Goal: Check status: Check status

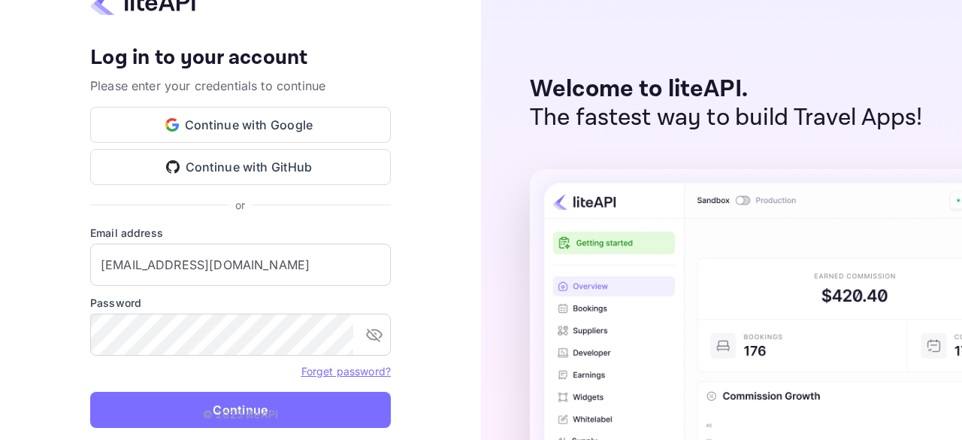
type input "[EMAIL_ADDRESS][DOMAIN_NAME]"
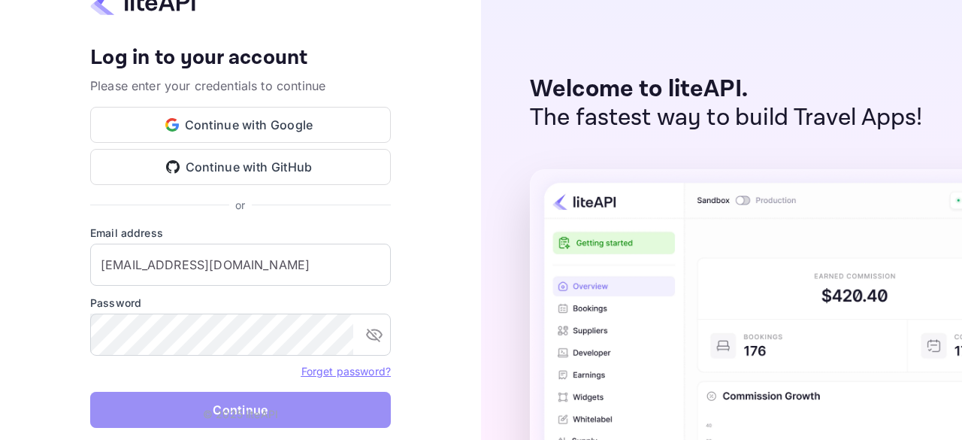
click at [284, 411] on button "Continue" at bounding box center [240, 410] width 301 height 36
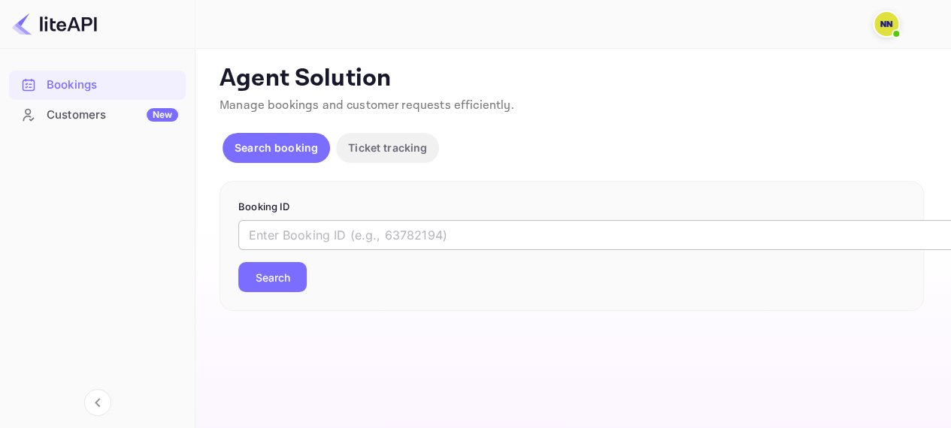
drag, startPoint x: 0, startPoint y: 0, endPoint x: 331, endPoint y: 243, distance: 410.6
click at [331, 243] on input "text" at bounding box center [614, 235] width 752 height 30
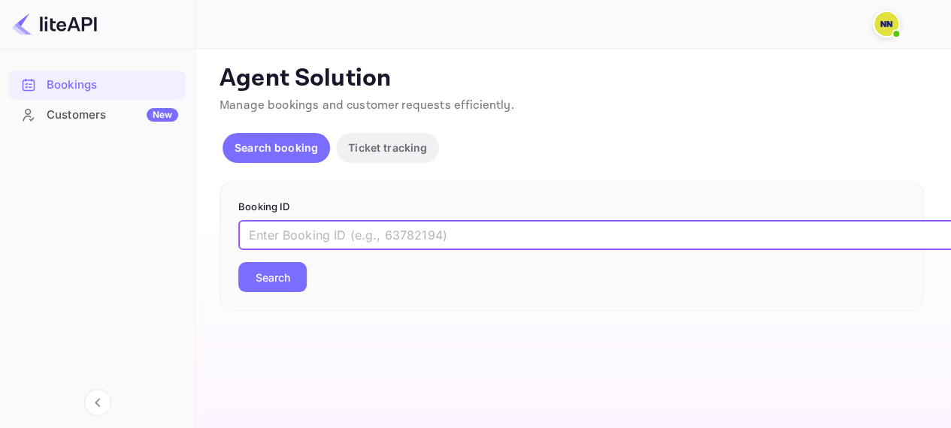
paste input "ACgqrniW6"
type input "ACgqrniW6"
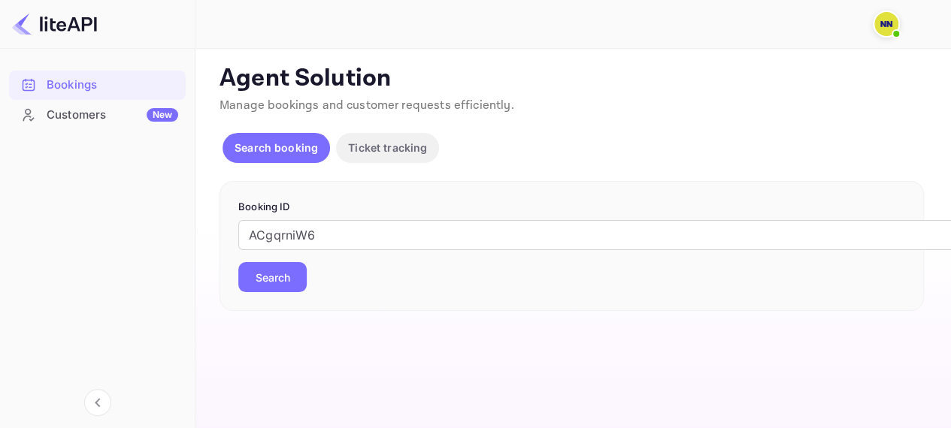
click at [281, 289] on button "Search" at bounding box center [272, 277] width 68 height 30
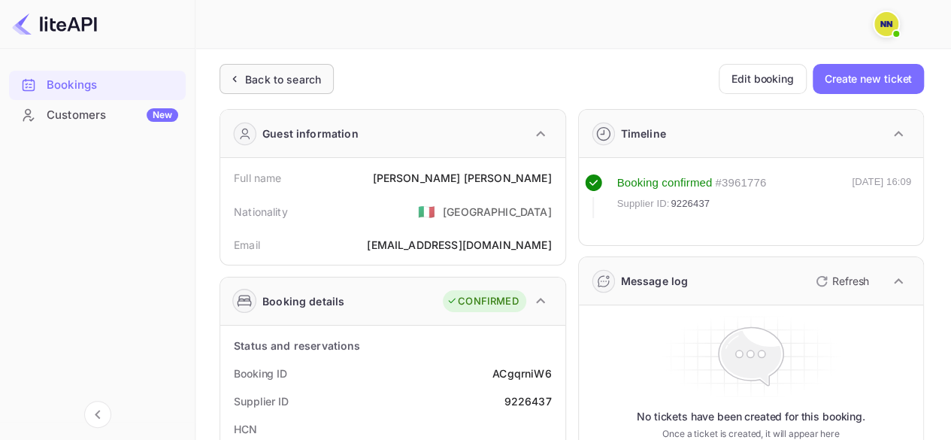
click at [287, 88] on div "Back to search" at bounding box center [276, 79] width 114 height 30
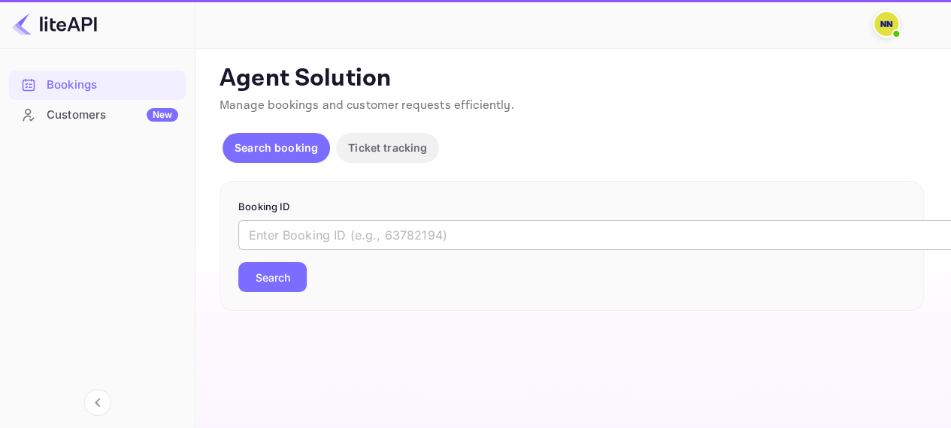
click at [321, 242] on input "text" at bounding box center [614, 235] width 752 height 30
paste input "YNgqsPg7w"
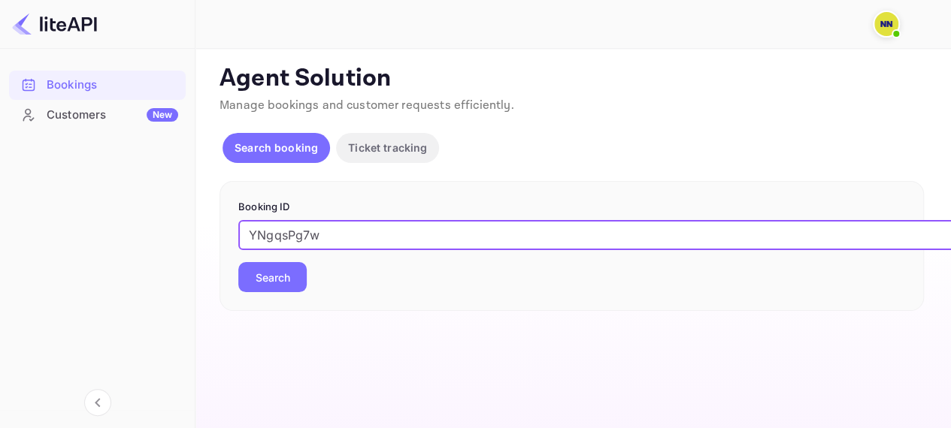
type input "YNgqsPg7w"
click at [238, 262] on button "Search" at bounding box center [272, 277] width 68 height 30
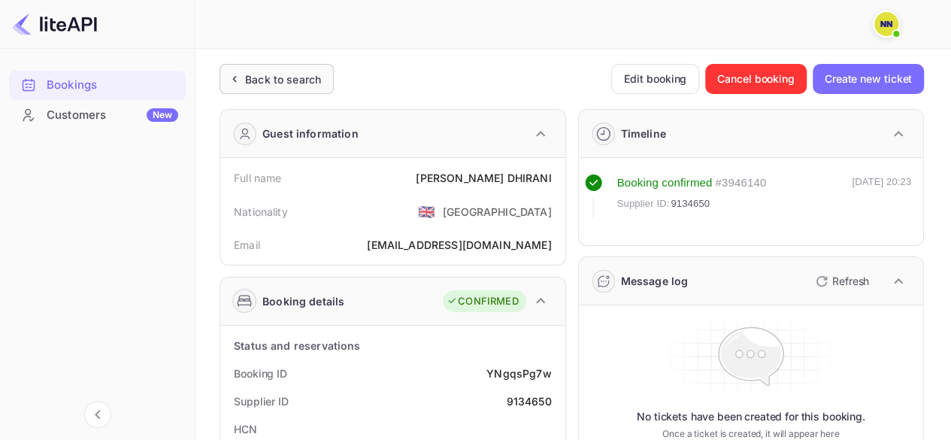
click at [260, 81] on div "Back to search" at bounding box center [283, 79] width 76 height 16
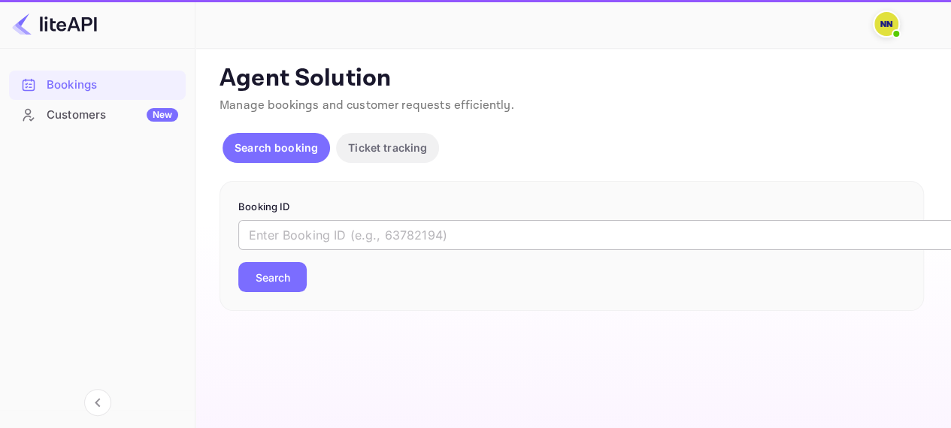
click at [301, 223] on input "text" at bounding box center [614, 235] width 752 height 30
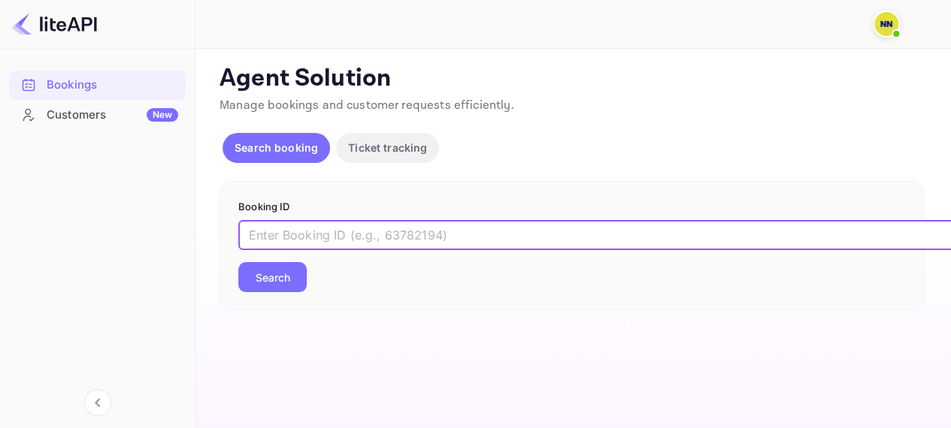
paste input "Z0SR8Kyde"
type input "Z0SR8Kyde"
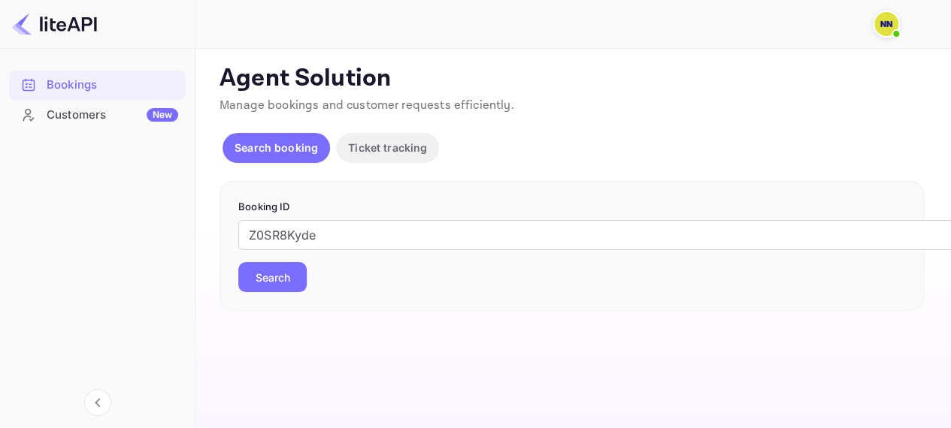
click at [281, 274] on button "Search" at bounding box center [272, 277] width 68 height 30
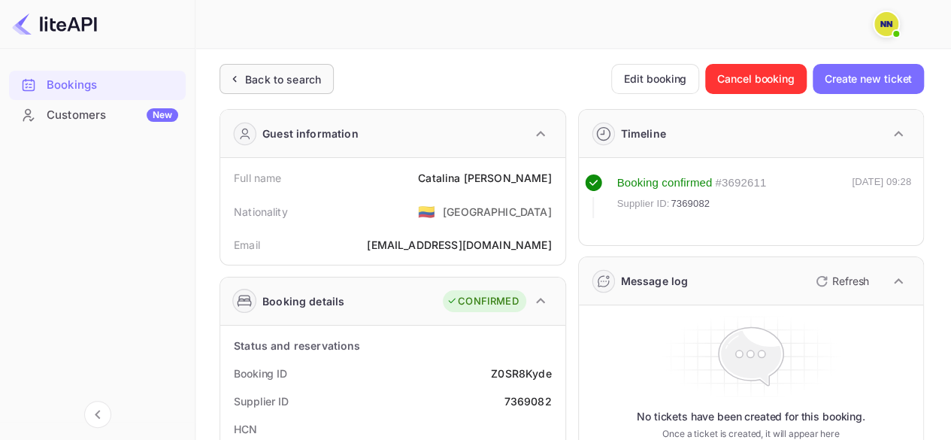
click at [286, 86] on div "Back to search" at bounding box center [283, 79] width 76 height 16
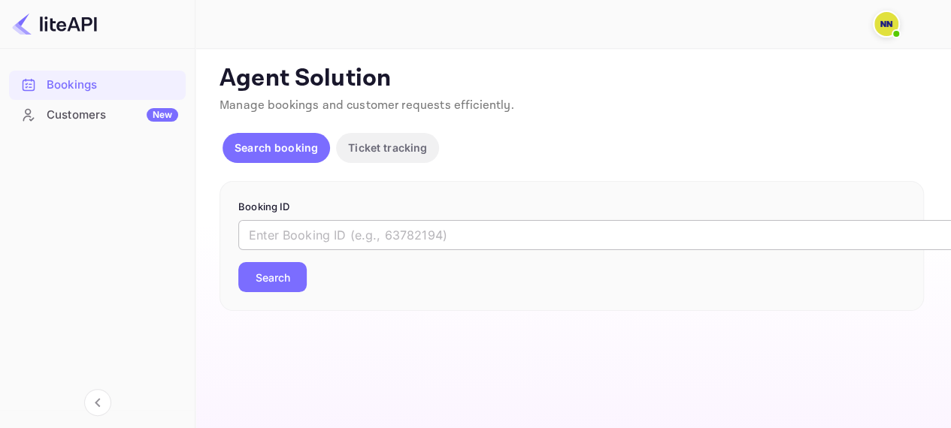
click at [337, 228] on input "text" at bounding box center [614, 235] width 752 height 30
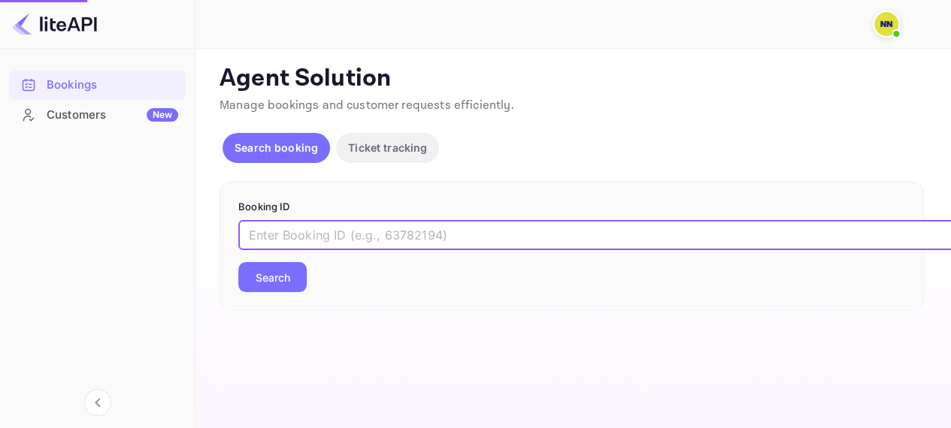
paste input "Tebt1-sog"
type input "Tebt1-sog"
click at [238, 262] on button "Search" at bounding box center [272, 277] width 68 height 30
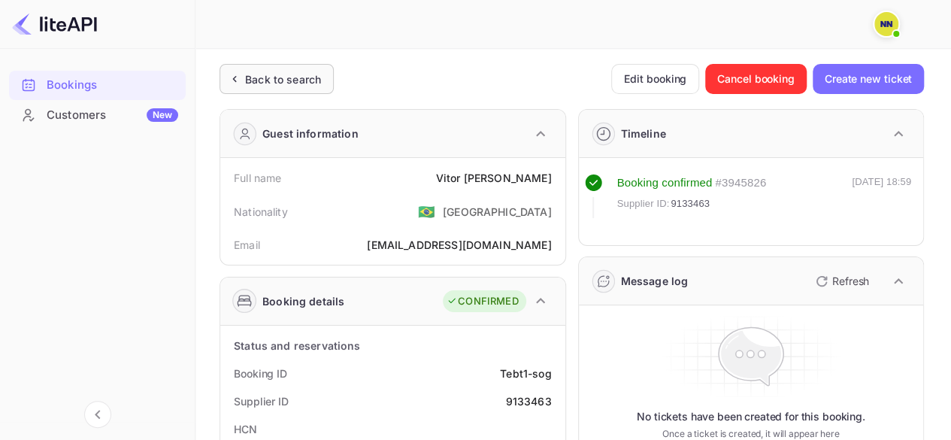
click at [269, 86] on div "Back to search" at bounding box center [283, 79] width 76 height 16
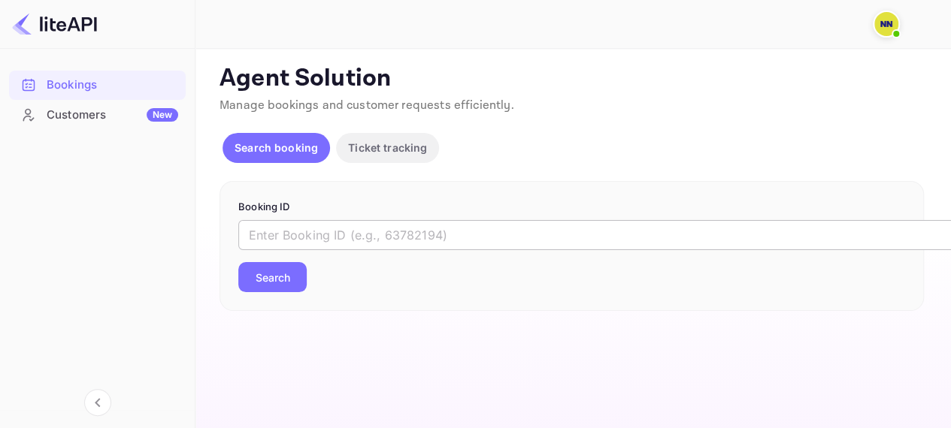
click at [340, 225] on input "text" at bounding box center [614, 235] width 752 height 30
paste input "JIDmvPkEb"
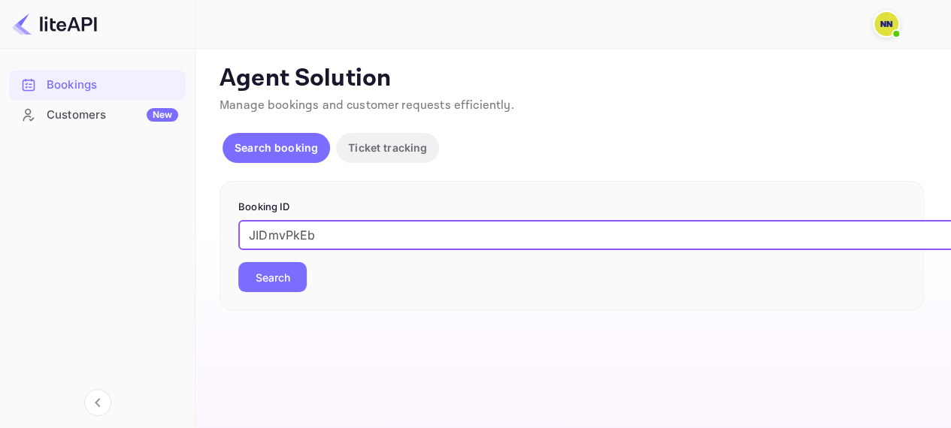
type input "JIDmvPkEb"
click at [287, 283] on button "Search" at bounding box center [272, 277] width 68 height 30
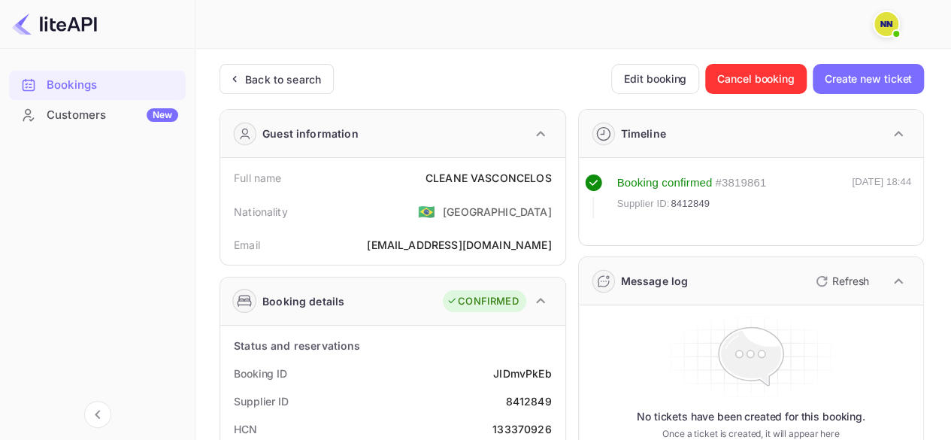
scroll to position [150, 0]
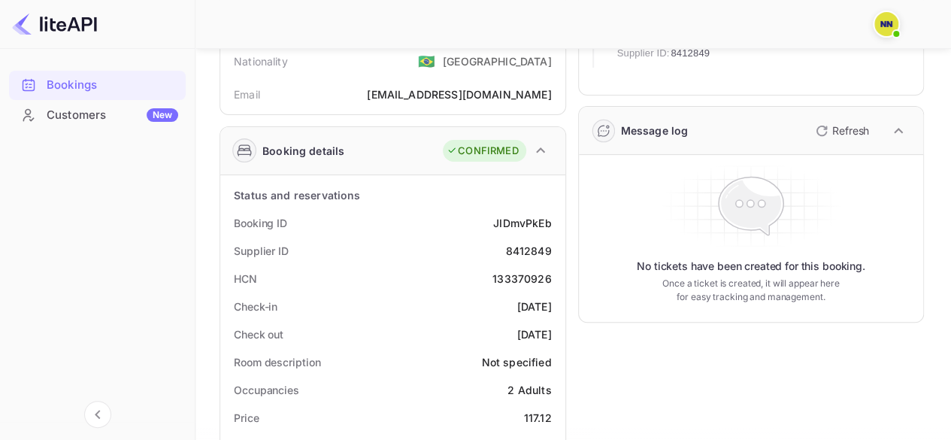
click at [528, 277] on div "133370926" at bounding box center [521, 279] width 59 height 16
drag, startPoint x: 528, startPoint y: 277, endPoint x: 580, endPoint y: 269, distance: 52.4
click at [528, 277] on div "133370926" at bounding box center [521, 279] width 59 height 16
copy div "133370926"
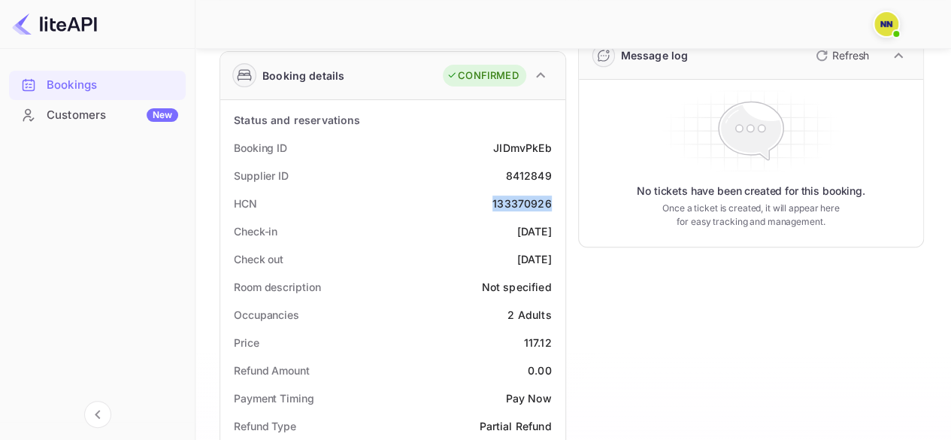
scroll to position [0, 0]
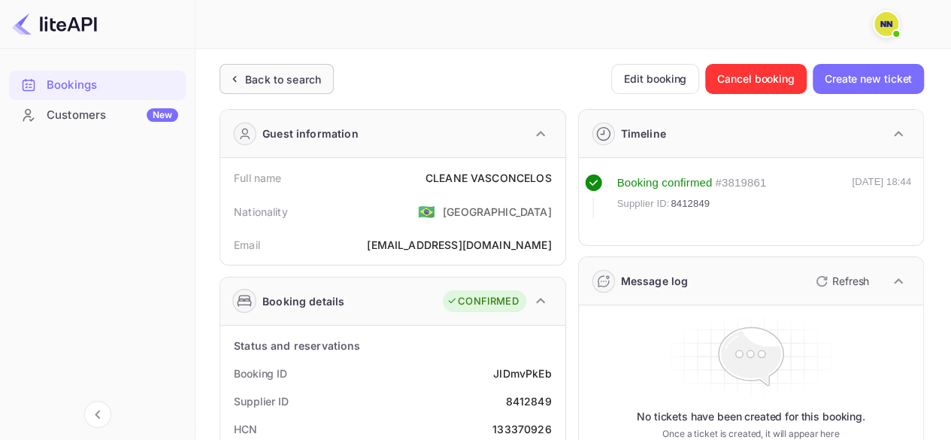
click at [283, 81] on div "Back to search" at bounding box center [283, 79] width 76 height 16
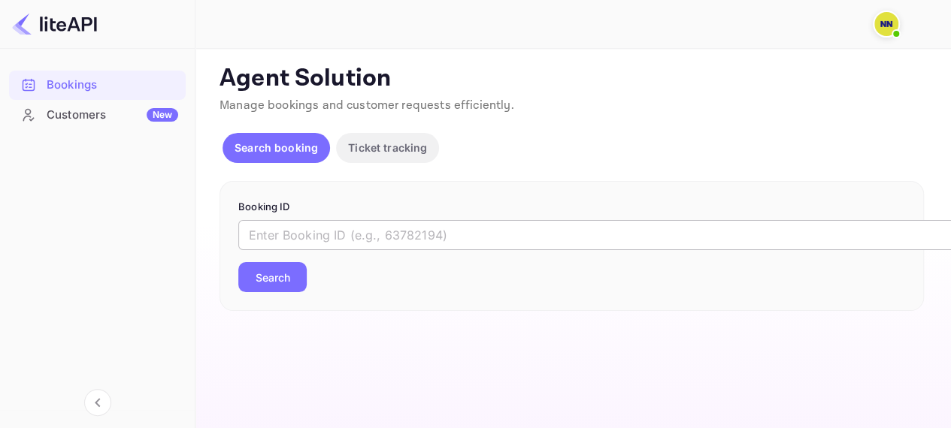
click at [302, 232] on input "text" at bounding box center [614, 235] width 752 height 30
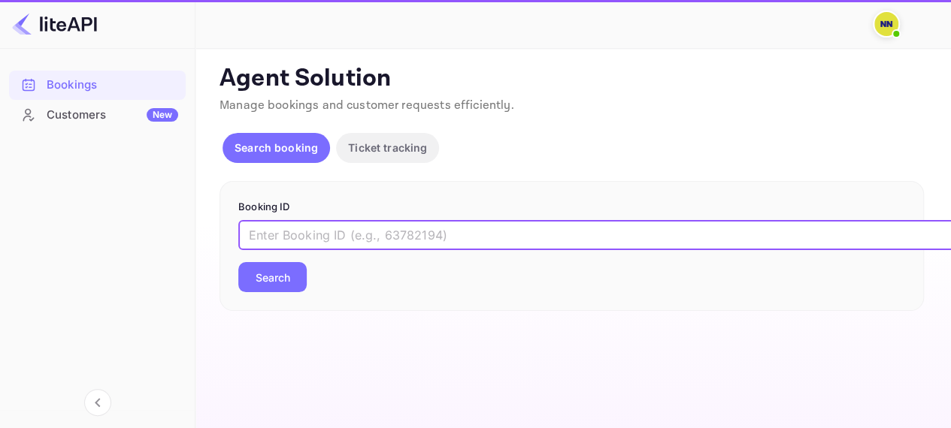
paste input "5231928"
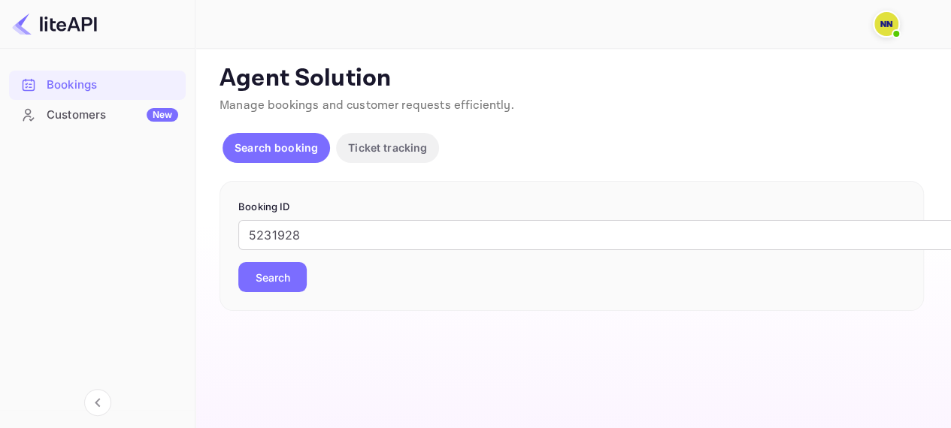
click at [289, 267] on button "Search" at bounding box center [272, 277] width 68 height 30
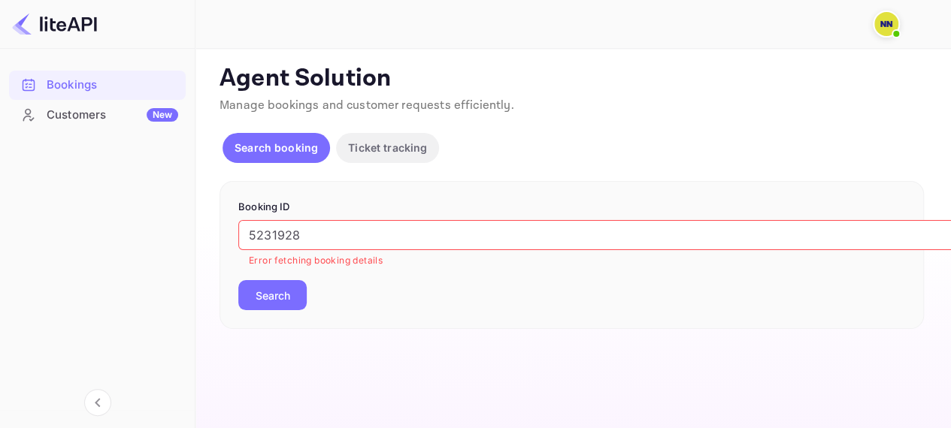
click at [316, 240] on input "5231928" at bounding box center [614, 235] width 752 height 30
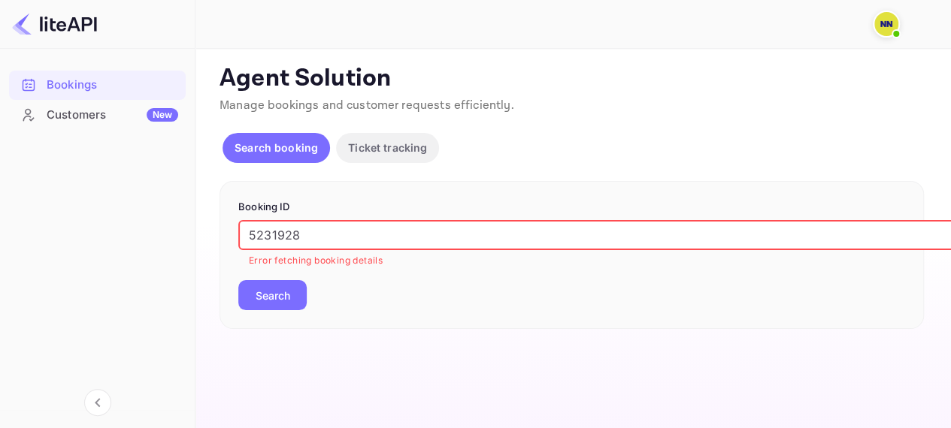
click at [316, 240] on input "5231928" at bounding box center [614, 235] width 752 height 30
paste input "c-nba95Nn"
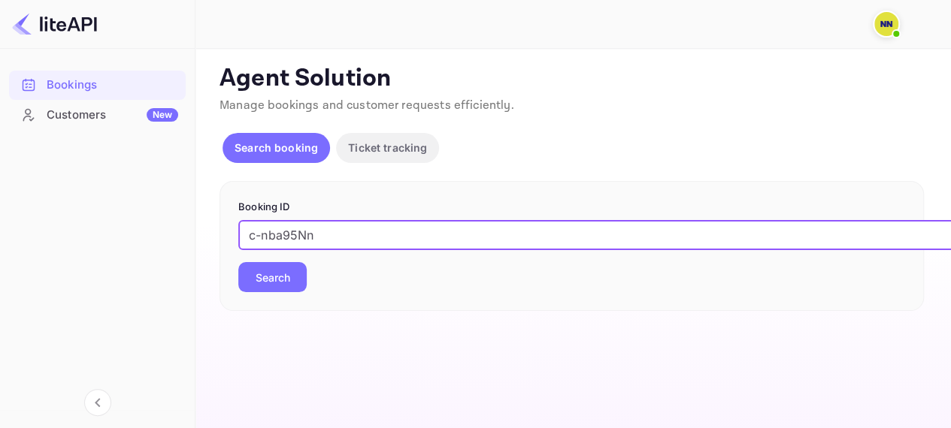
type input "c-nba95Nn"
click at [290, 276] on button "Search" at bounding box center [272, 277] width 68 height 30
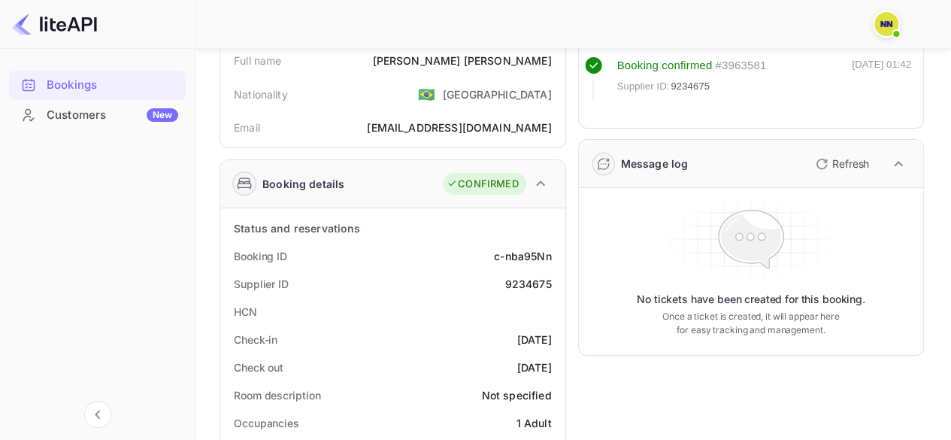
scroll to position [225, 0]
